Goal: Task Accomplishment & Management: Use online tool/utility

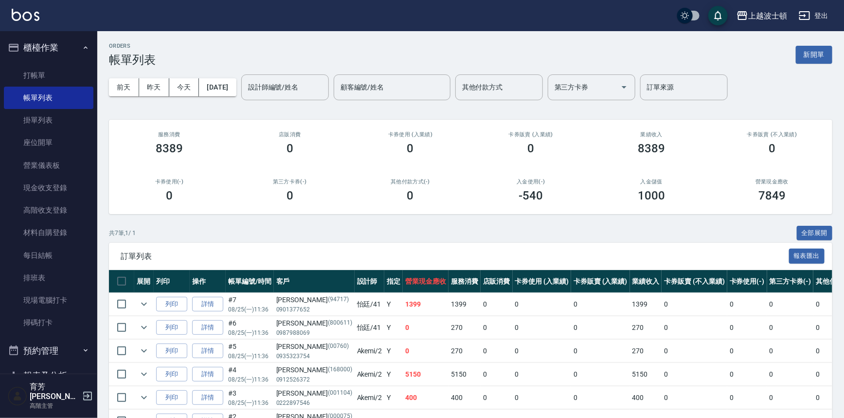
click at [25, 15] on img at bounding box center [26, 15] width 28 height 12
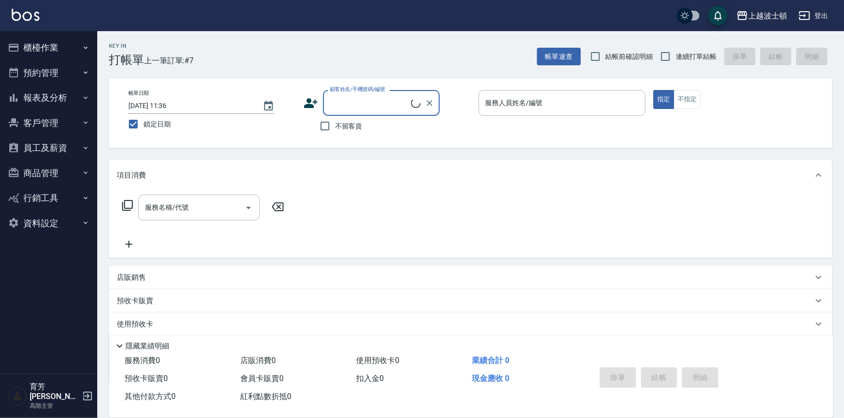
click at [493, 100] on div "服務人員姓名/編號 服務人員姓名/編號" at bounding box center [562, 103] width 167 height 26
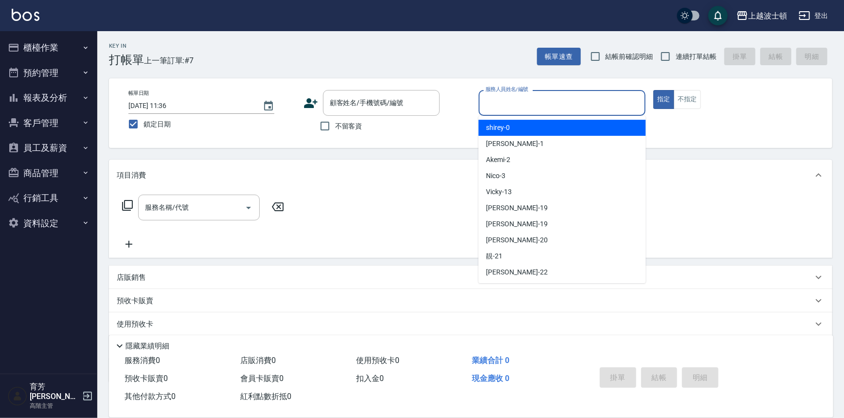
click at [330, 127] on input "不留客資" at bounding box center [325, 126] width 20 height 20
checkbox input "true"
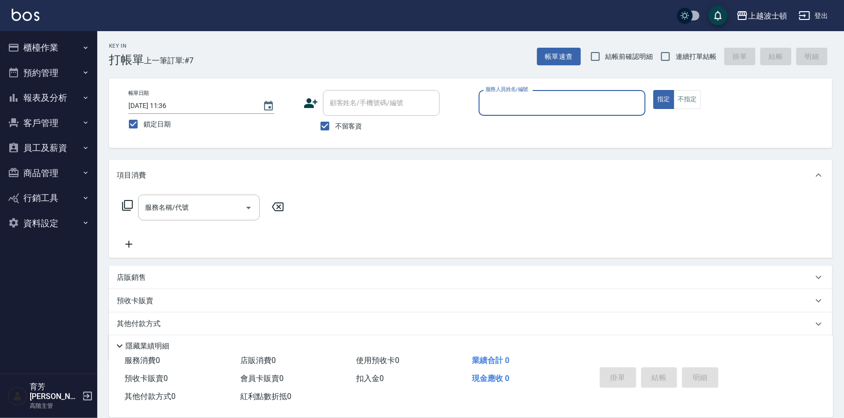
click at [503, 109] on input "服務人員姓名/編號" at bounding box center [562, 102] width 159 height 17
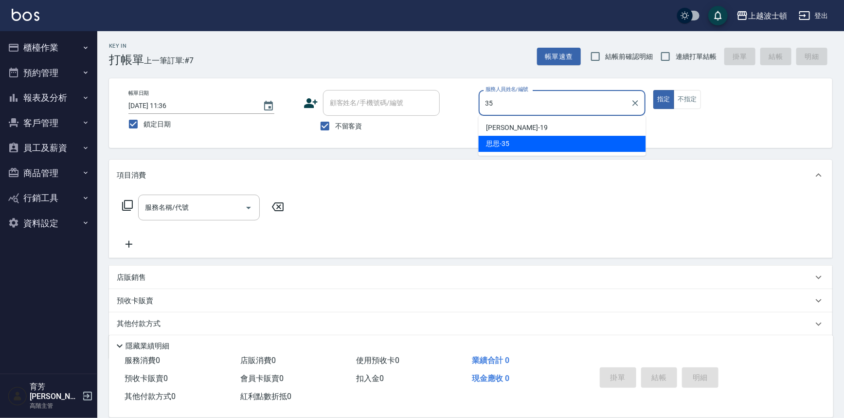
type input "思思-35"
type button "true"
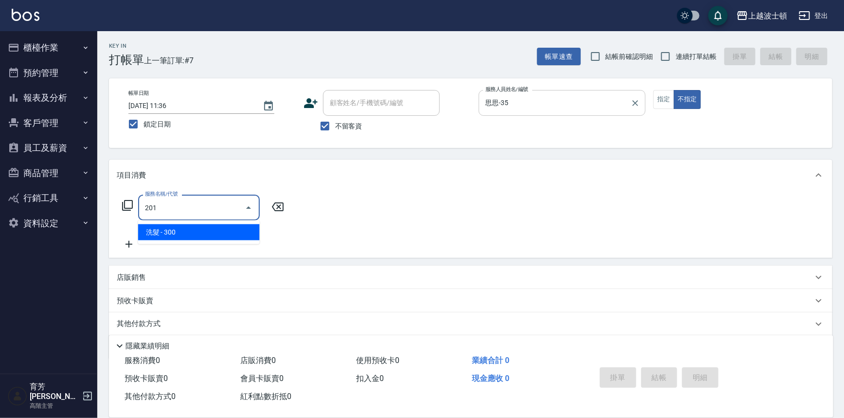
type input "洗髮(201)"
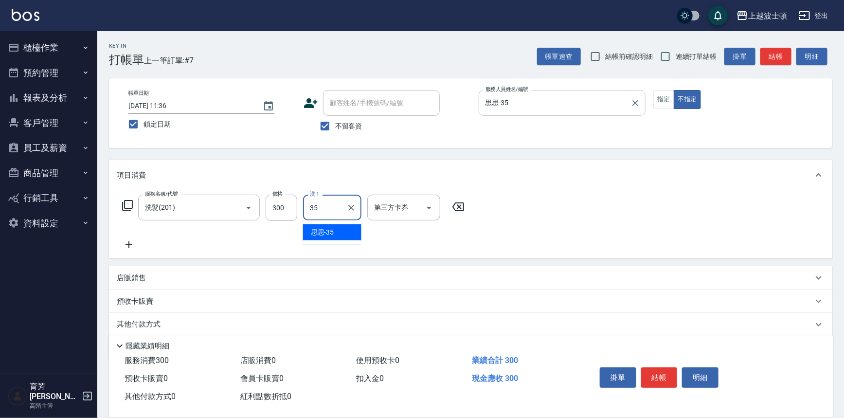
type input "思思-35"
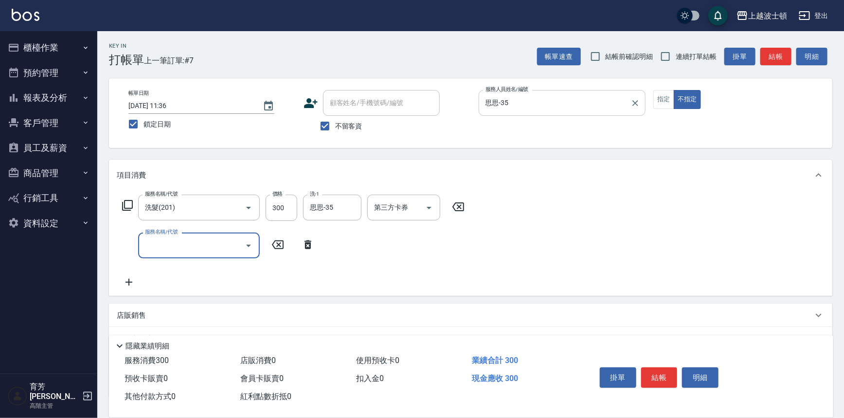
type input "0"
type input "洗髮加錢升等(206)"
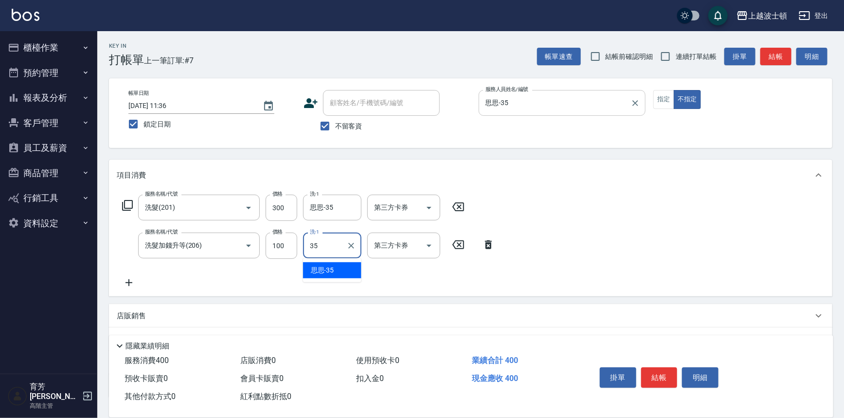
type input "思思-35"
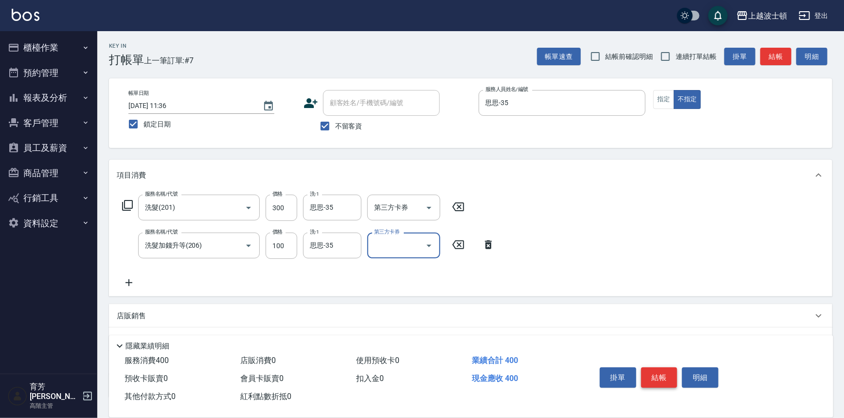
click at [675, 372] on button "結帳" at bounding box center [659, 377] width 36 height 20
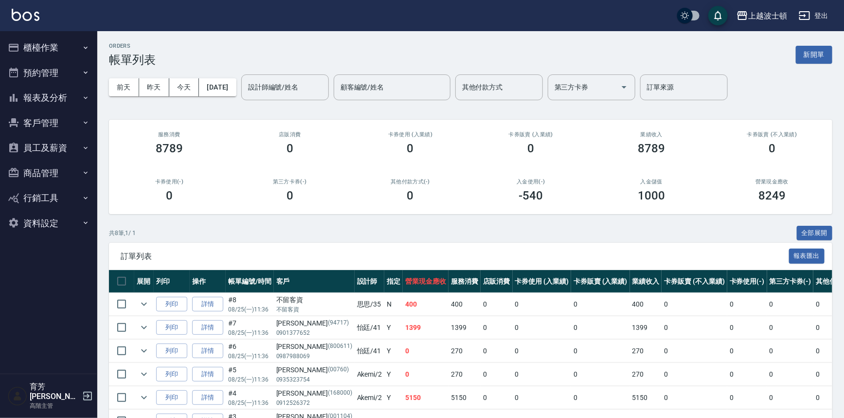
drag, startPoint x: 46, startPoint y: 31, endPoint x: 37, endPoint y: 26, distance: 10.0
click at [39, 28] on div "上越波士頓 登出 櫃檯作業 打帳單 帳單列表 掛單列表 座位開單 營業儀表板 現金收支登錄 高階收支登錄 材料自購登錄 每日結帳 排班表 現場電腦打卡 掃碼打…" at bounding box center [422, 259] width 844 height 518
click at [37, 26] on div "上越波士頓 登出" at bounding box center [422, 15] width 844 height 31
click at [36, 14] on img at bounding box center [26, 15] width 28 height 12
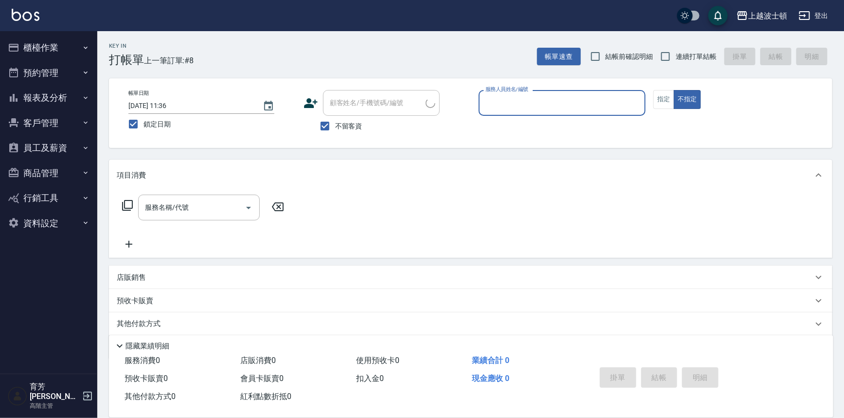
click at [546, 102] on input "服務人員姓名/編號" at bounding box center [562, 102] width 159 height 17
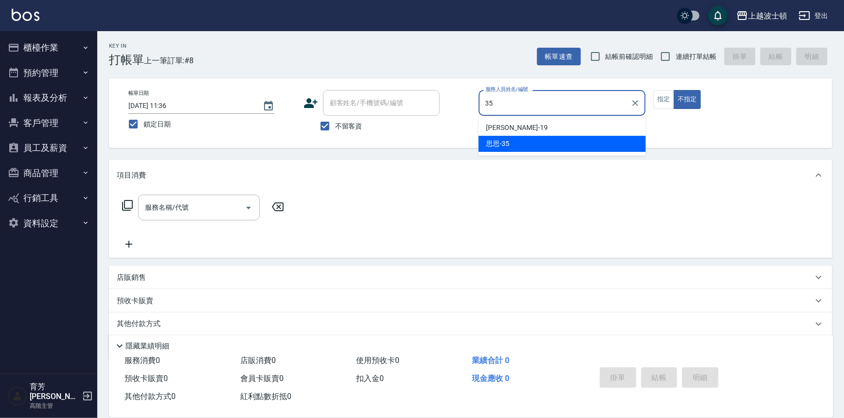
type input "思思-35"
type button "false"
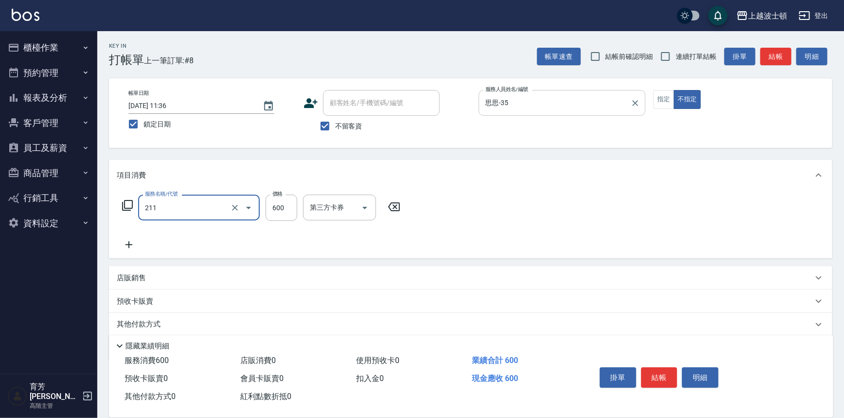
type input "舒壓洗髮(211)"
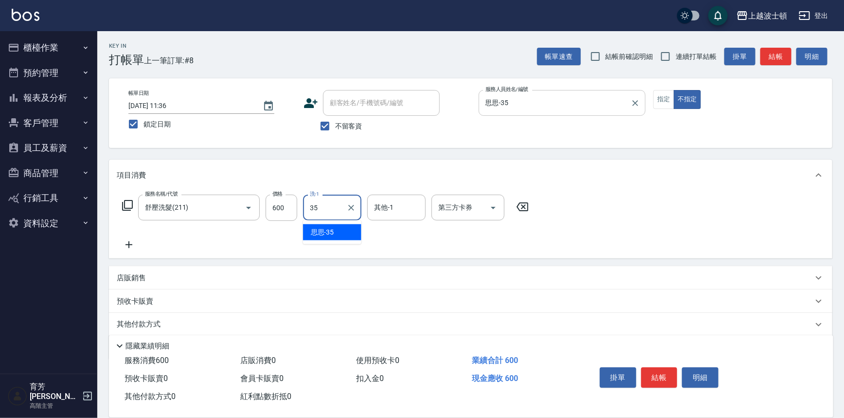
type input "思思-35"
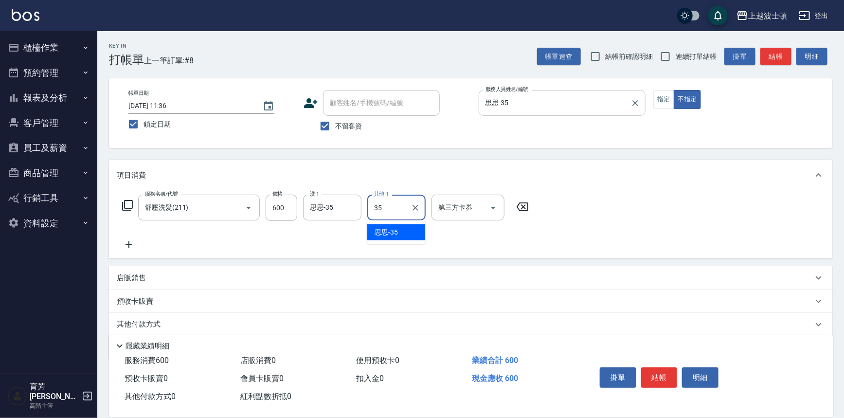
type input "思思-35"
click at [663, 370] on button "結帳" at bounding box center [659, 377] width 36 height 20
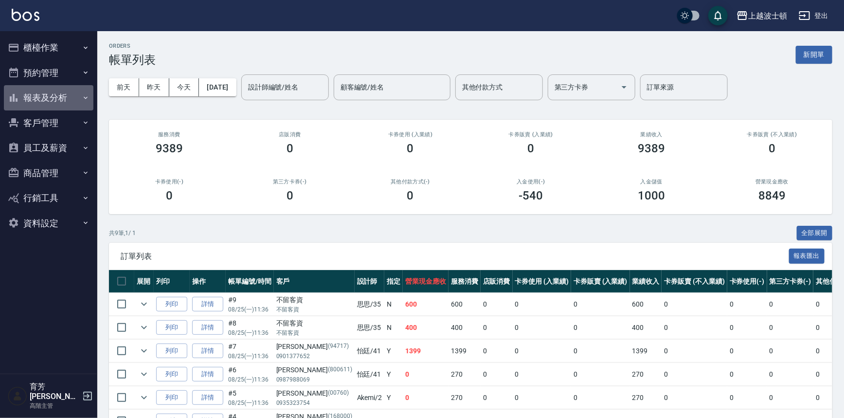
click at [58, 100] on button "報表及分析" at bounding box center [49, 97] width 90 height 25
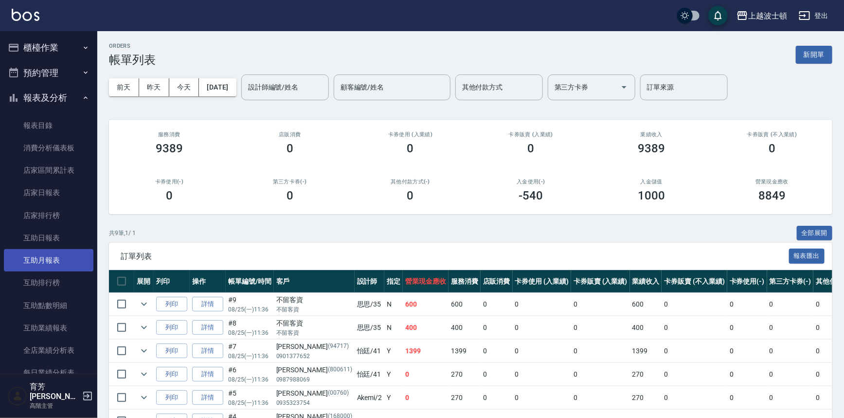
click at [59, 266] on link "互助月報表" at bounding box center [49, 260] width 90 height 22
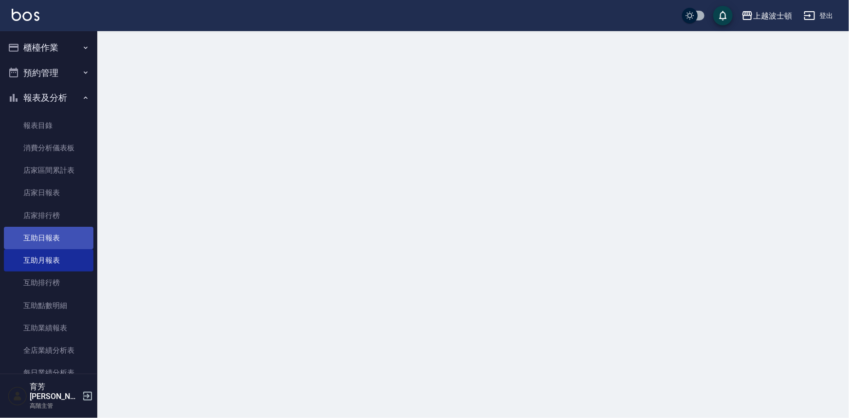
click at [72, 228] on link "互助日報表" at bounding box center [49, 238] width 90 height 22
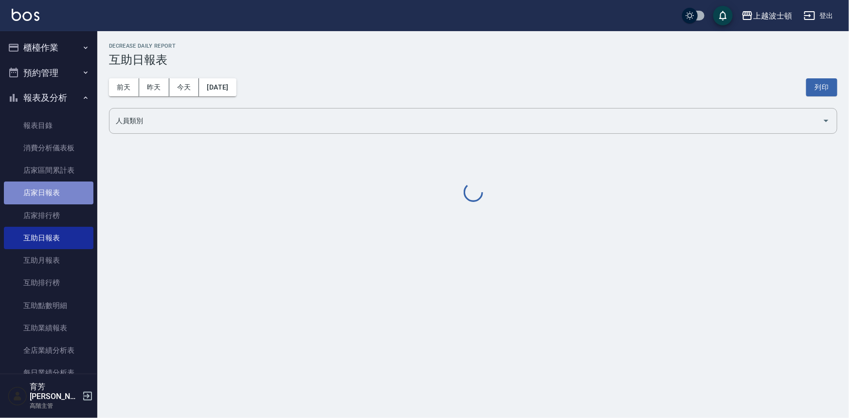
click at [73, 200] on link "店家日報表" at bounding box center [49, 193] width 90 height 22
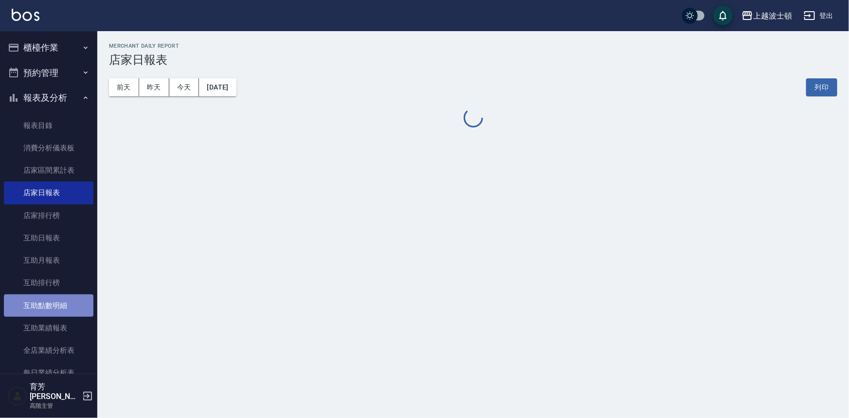
click at [61, 302] on link "互助點數明細" at bounding box center [49, 305] width 90 height 22
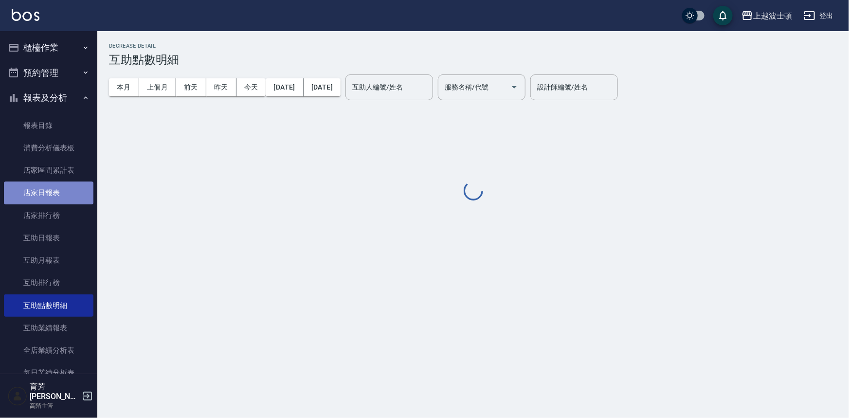
click at [58, 196] on link "店家日報表" at bounding box center [49, 193] width 90 height 22
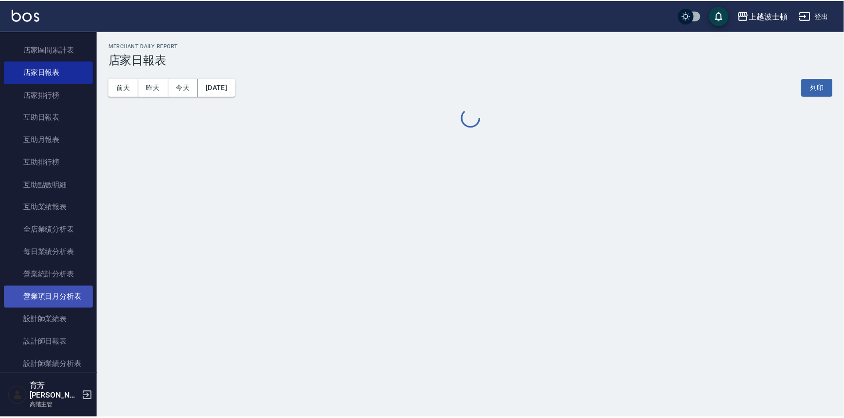
scroll to position [132, 0]
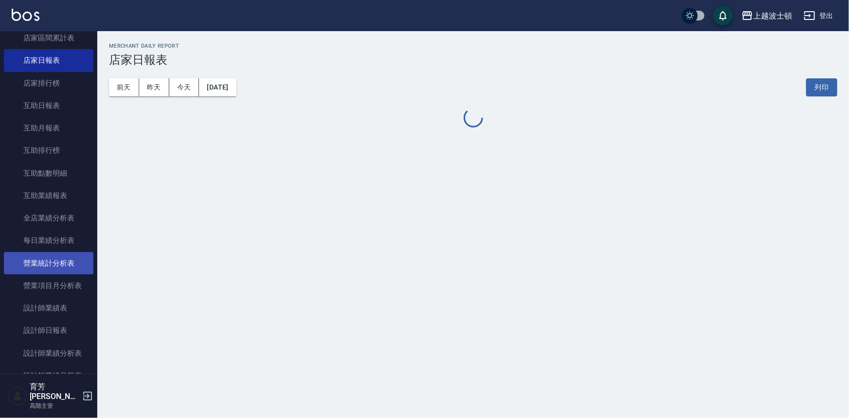
drag, startPoint x: 64, startPoint y: 273, endPoint x: 64, endPoint y: 262, distance: 10.7
click at [64, 273] on link "營業統計分析表" at bounding box center [49, 263] width 90 height 22
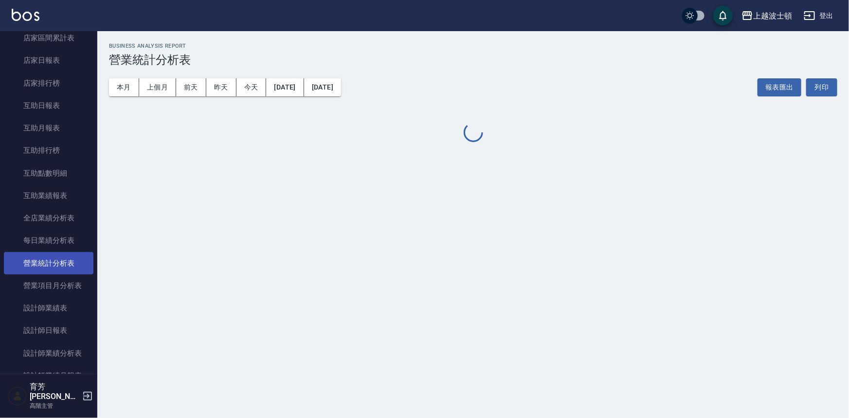
drag, startPoint x: 64, startPoint y: 243, endPoint x: 62, endPoint y: 259, distance: 15.7
click at [64, 244] on link "每日業績分析表" at bounding box center [49, 240] width 90 height 22
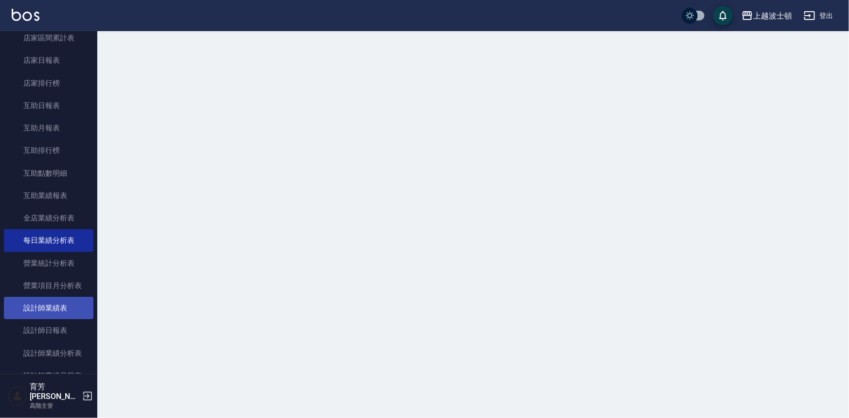
click at [58, 299] on link "設計師業績表" at bounding box center [49, 308] width 90 height 22
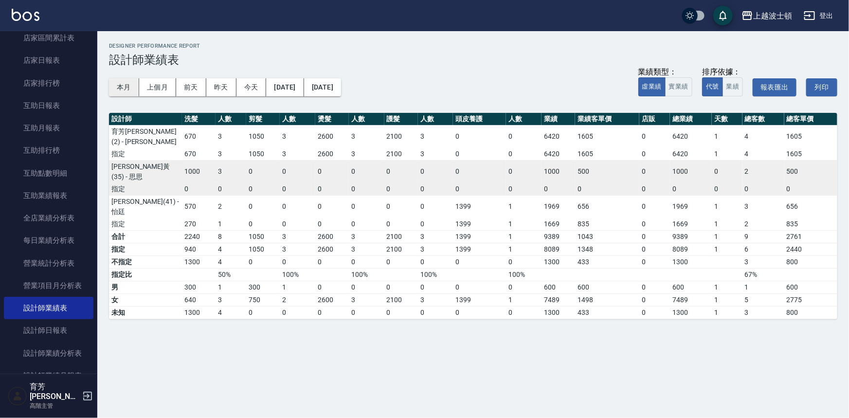
click at [126, 92] on button "本月" at bounding box center [124, 87] width 30 height 18
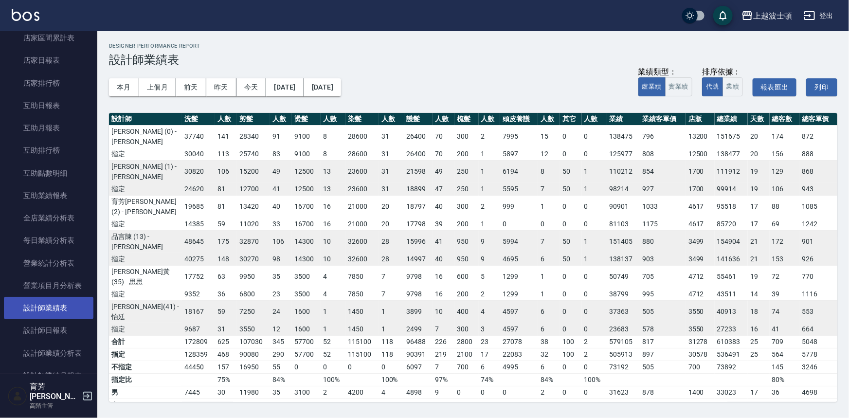
click at [59, 333] on link "設計師日報表" at bounding box center [49, 330] width 90 height 22
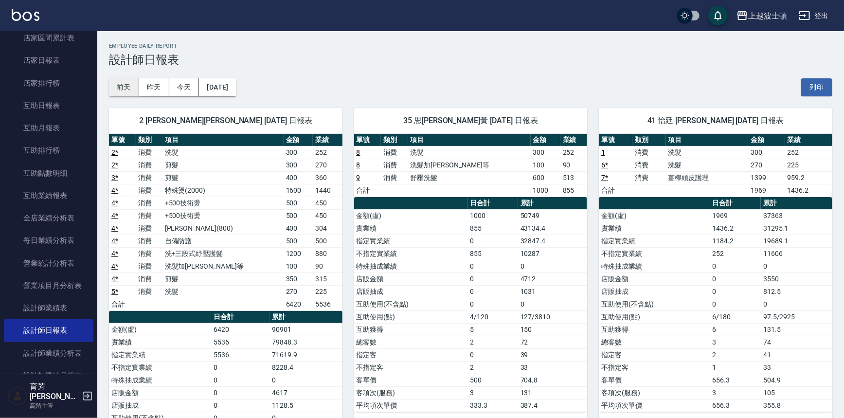
click at [126, 92] on button "前天" at bounding box center [124, 87] width 30 height 18
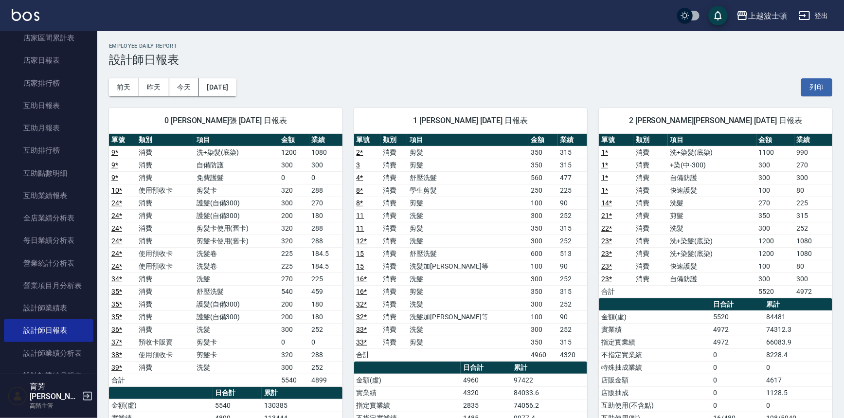
drag, startPoint x: 176, startPoint y: 72, endPoint x: 182, endPoint y: 102, distance: 30.6
click at [176, 76] on div "[DATE] [DATE] [DATE] [DATE] 列印" at bounding box center [471, 87] width 724 height 41
click at [182, 102] on div "0 [PERSON_NAME]張 [DATE] 日報表 單號 類別 項目 金額 業績 9 * 消費 洗+染髮(底染) 1200 1080 9 * 消費 自備防…" at bounding box center [219, 354] width 245 height 517
click at [76, 365] on link "設計師業績月報表" at bounding box center [49, 376] width 90 height 22
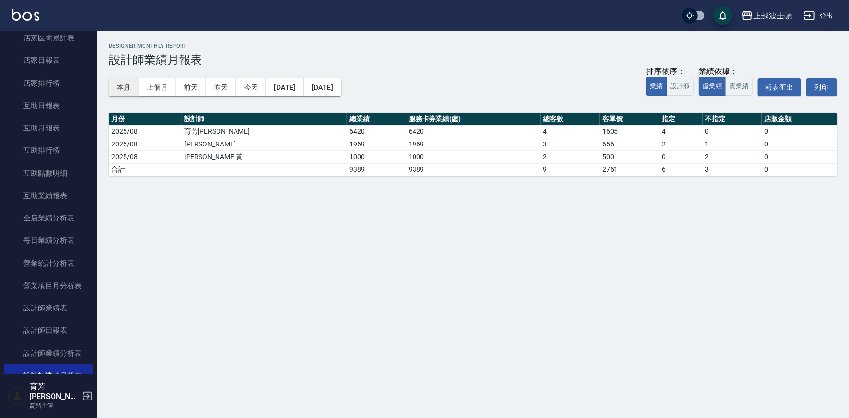
click at [131, 88] on button "本月" at bounding box center [124, 87] width 30 height 18
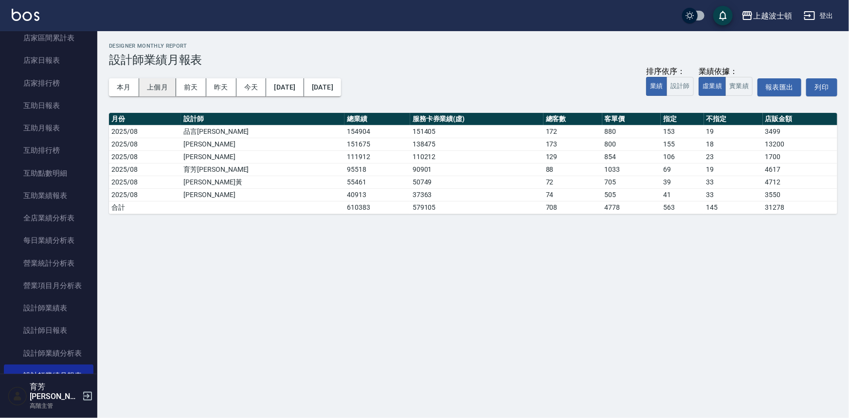
click at [158, 86] on button "上個月" at bounding box center [157, 87] width 37 height 18
click at [24, 10] on img at bounding box center [26, 15] width 28 height 12
